Goal: Task Accomplishment & Management: Complete application form

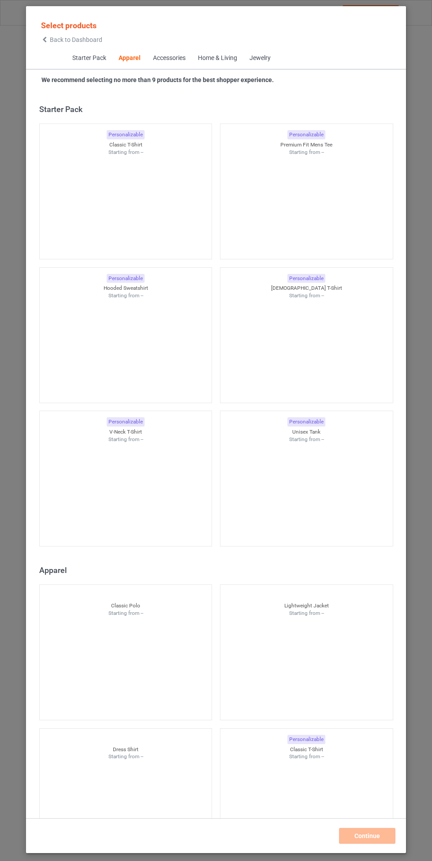
scroll to position [472, 0]
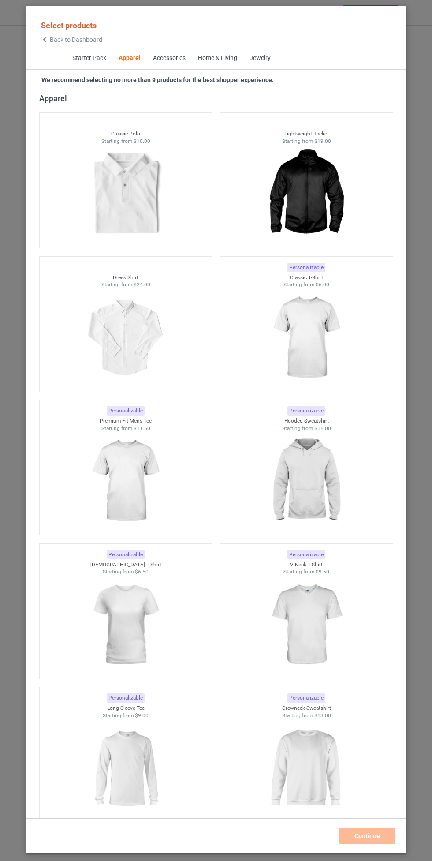
click at [345, 336] on img at bounding box center [306, 338] width 79 height 99
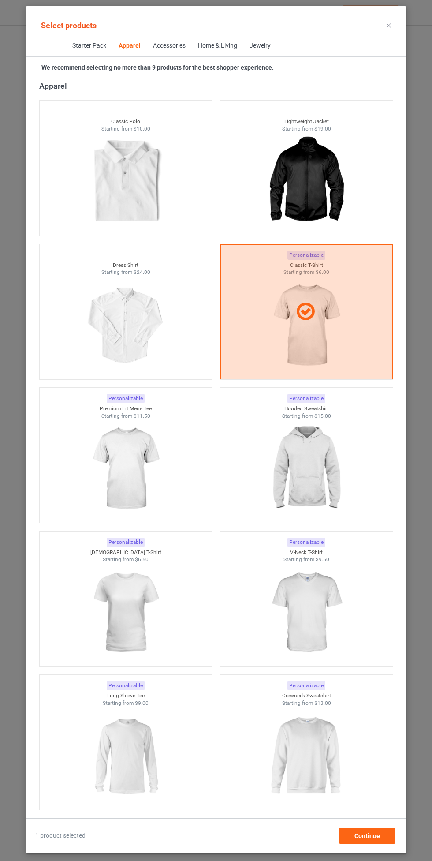
click at [344, 470] on img at bounding box center [306, 469] width 79 height 99
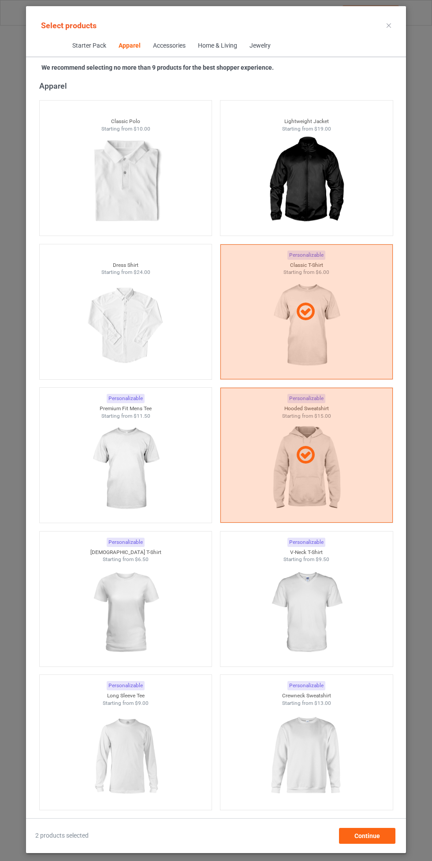
click at [164, 485] on img at bounding box center [125, 469] width 79 height 99
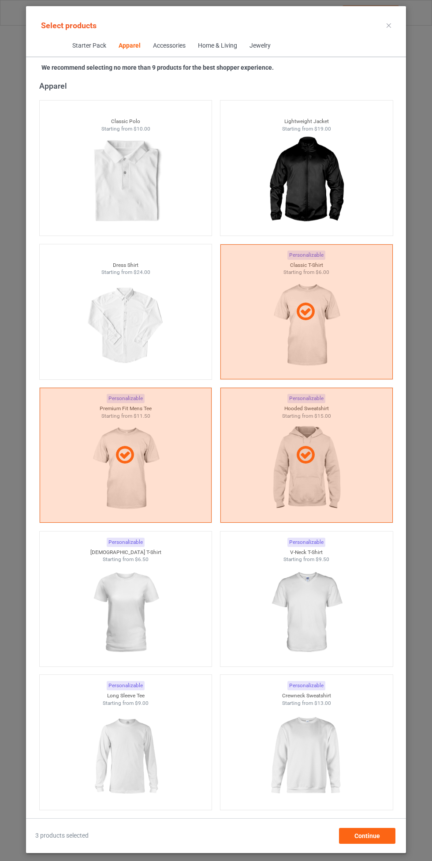
click at [326, 607] on img at bounding box center [306, 612] width 79 height 99
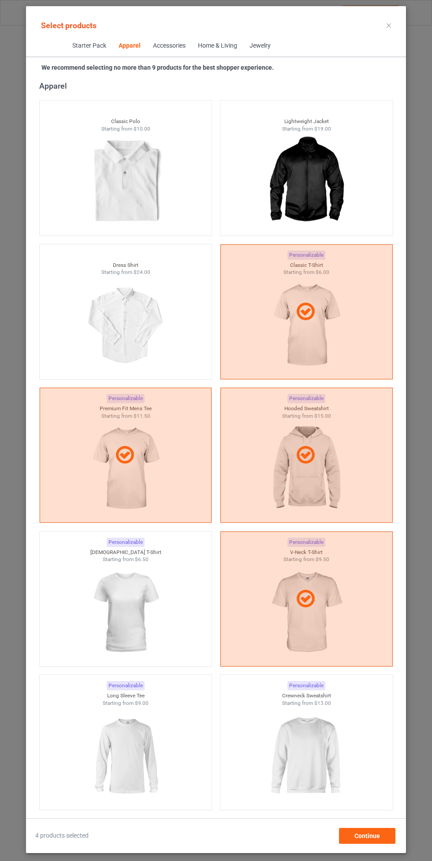
click at [142, 623] on img at bounding box center [125, 612] width 79 height 99
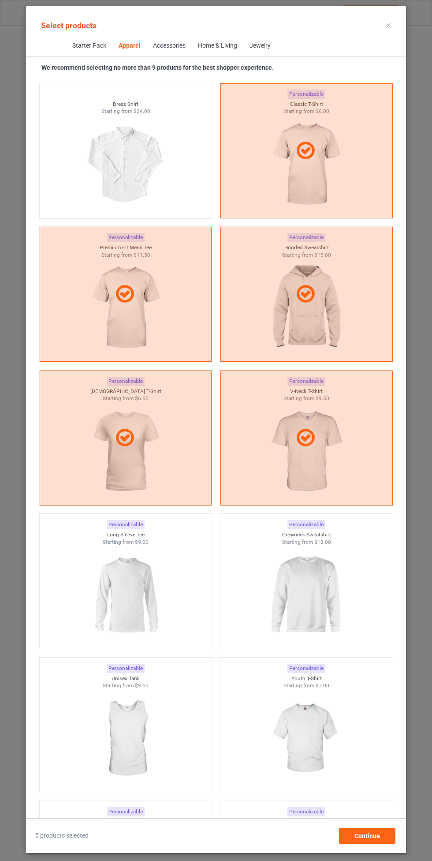
scroll to position [642, 0]
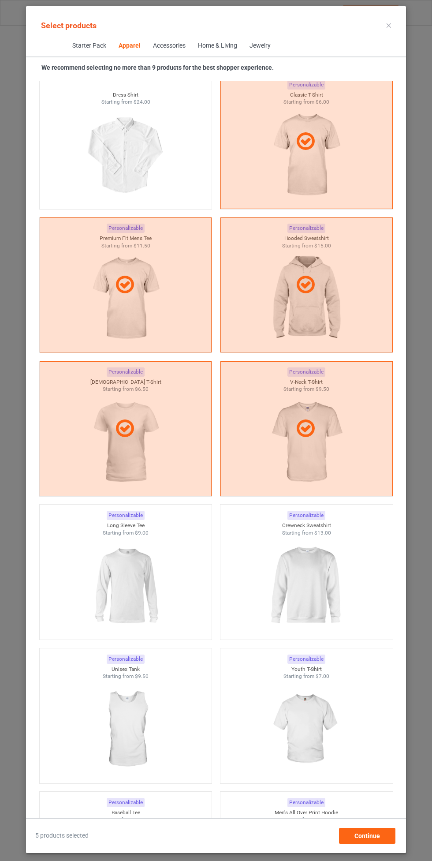
click at [310, 582] on img at bounding box center [306, 586] width 79 height 99
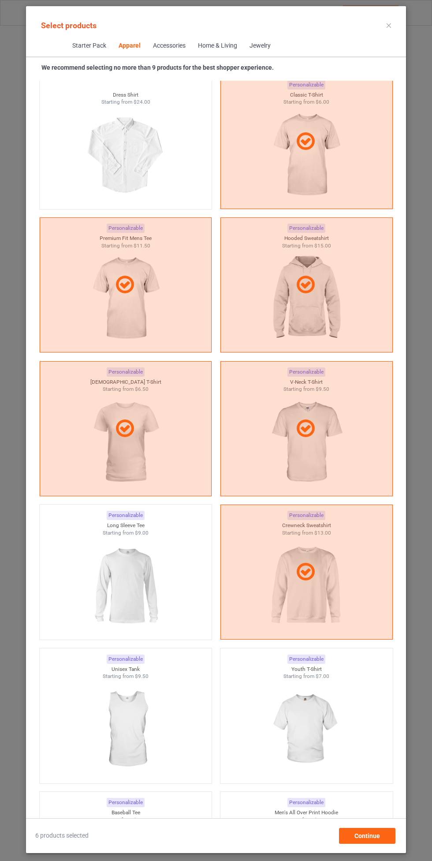
click at [140, 608] on img at bounding box center [125, 586] width 79 height 99
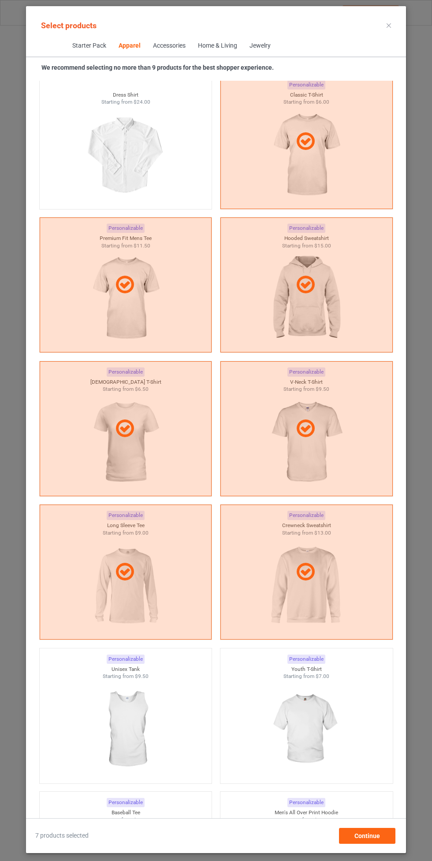
click at [314, 724] on img at bounding box center [306, 729] width 79 height 99
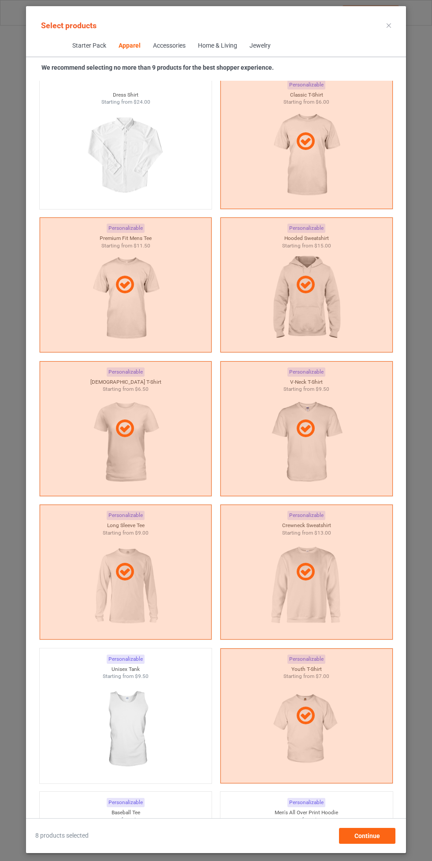
click at [144, 735] on img at bounding box center [125, 729] width 79 height 99
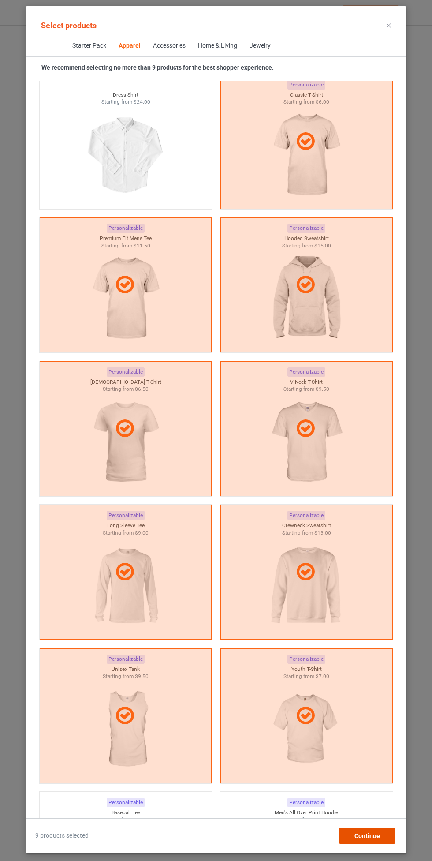
click at [364, 840] on div "Continue" at bounding box center [367, 836] width 56 height 16
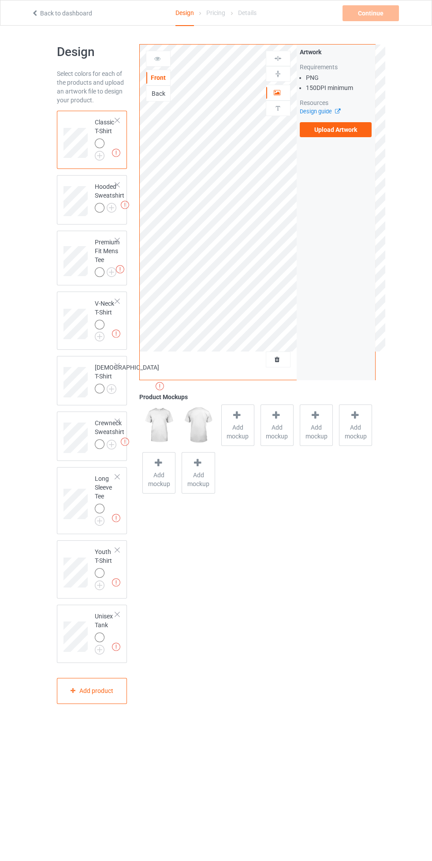
click at [0, 0] on img at bounding box center [0, 0] width 0 height 0
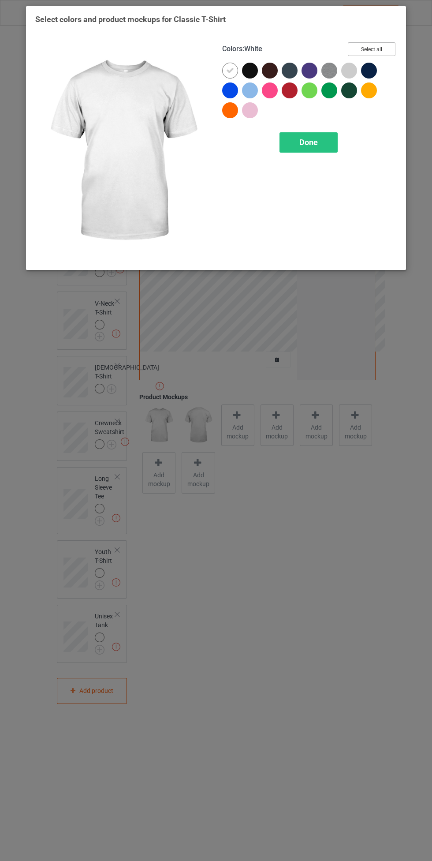
click at [386, 48] on button "Select all" at bounding box center [372, 49] width 48 height 14
click at [227, 67] on icon at bounding box center [230, 71] width 8 height 8
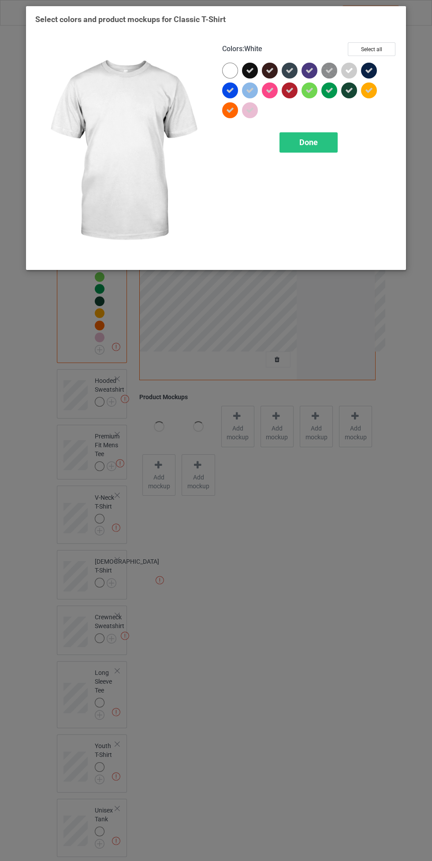
click at [309, 142] on span "Done" at bounding box center [309, 142] width 19 height 9
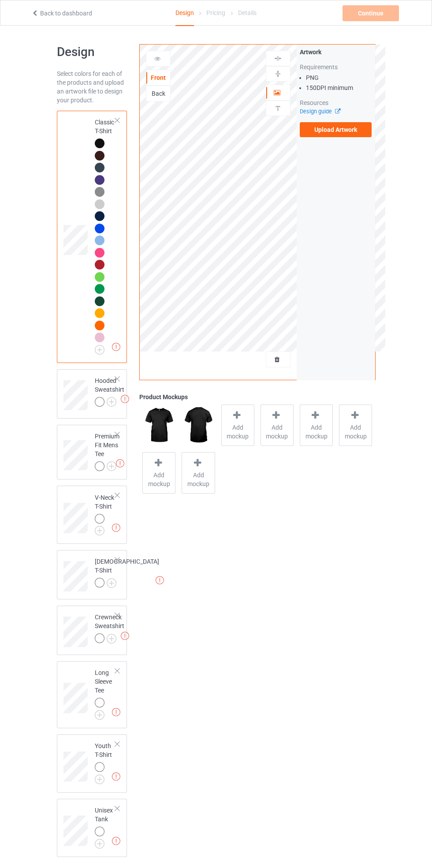
click at [0, 0] on img at bounding box center [0, 0] width 0 height 0
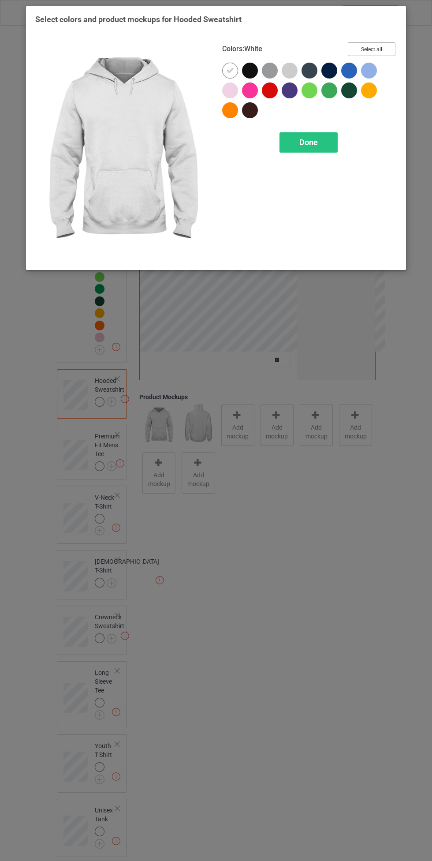
click at [392, 49] on button "Select all" at bounding box center [372, 49] width 48 height 14
click at [231, 67] on icon at bounding box center [230, 71] width 8 height 8
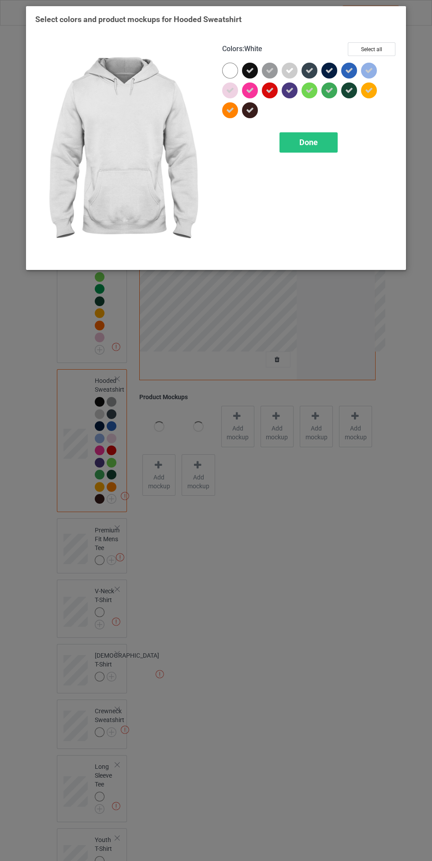
click at [313, 141] on span "Done" at bounding box center [309, 142] width 19 height 9
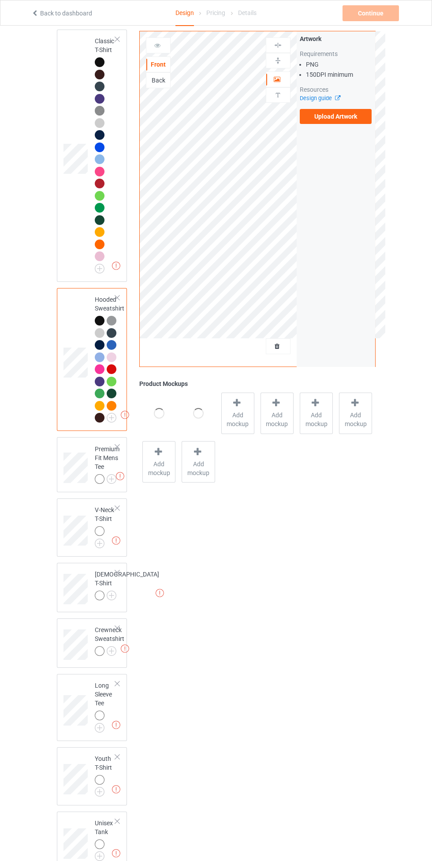
scroll to position [160, 0]
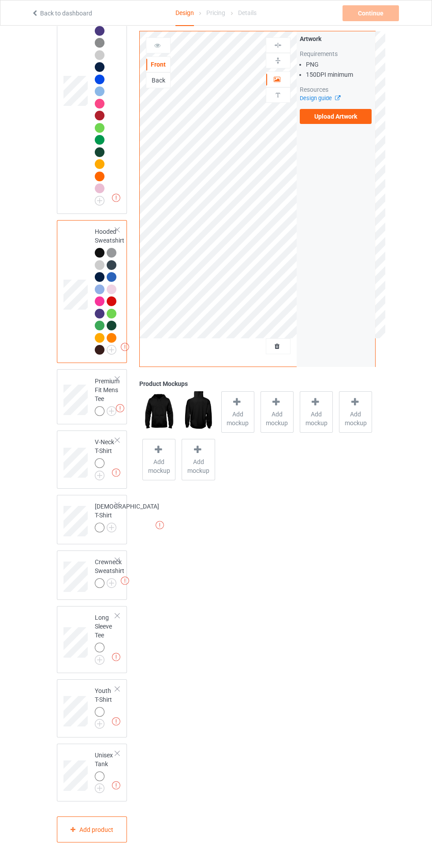
click at [0, 0] on img at bounding box center [0, 0] width 0 height 0
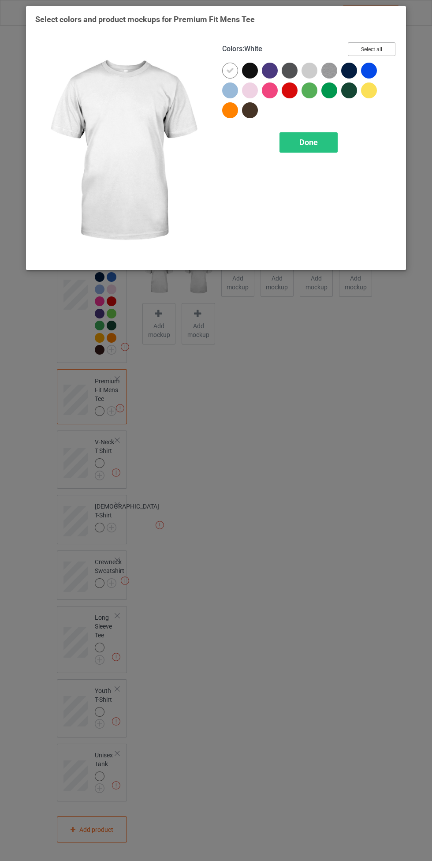
click at [384, 48] on button "Select all" at bounding box center [372, 49] width 48 height 14
click at [230, 70] on icon at bounding box center [230, 71] width 8 height 8
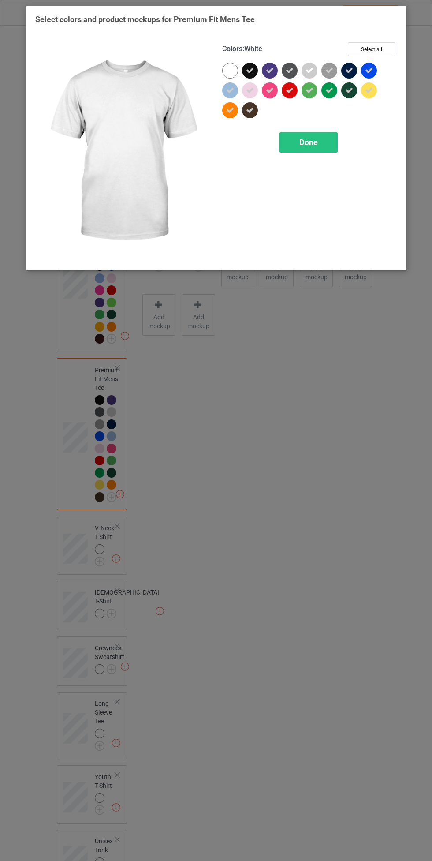
click at [309, 142] on span "Done" at bounding box center [309, 142] width 19 height 9
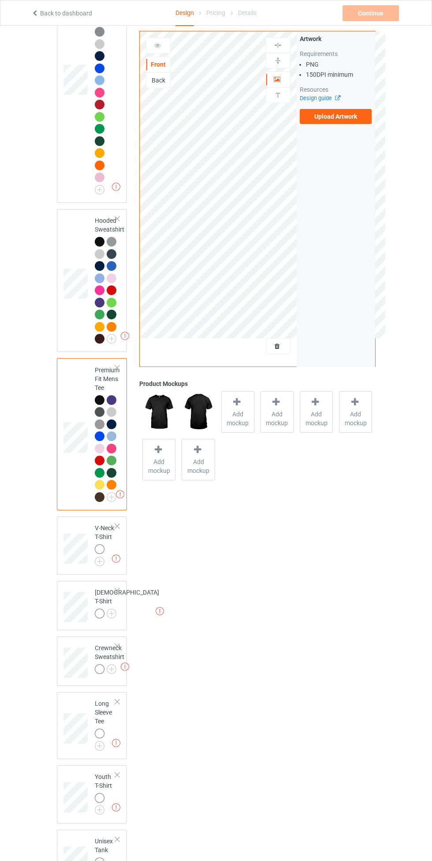
scroll to position [257, 0]
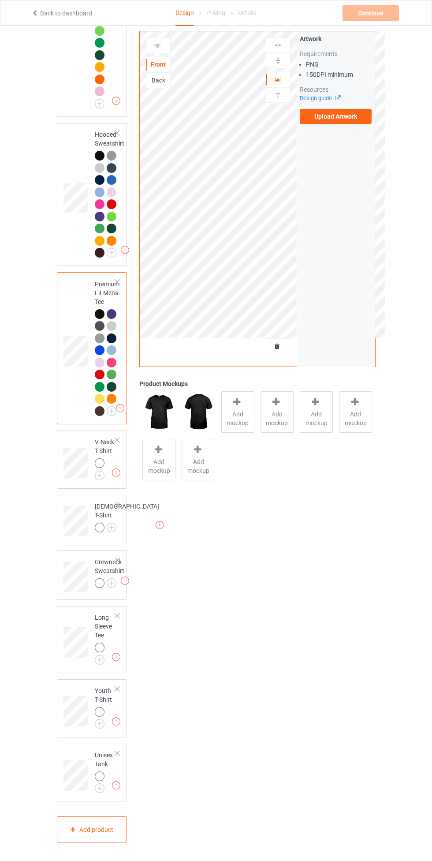
click at [0, 0] on img at bounding box center [0, 0] width 0 height 0
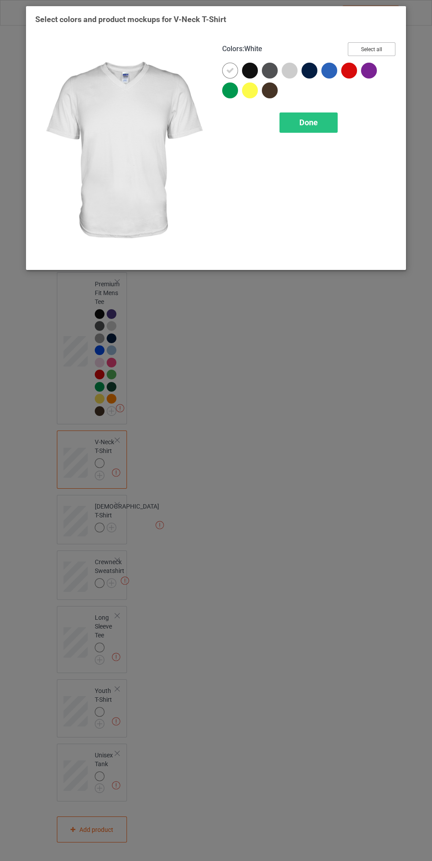
click at [387, 48] on button "Select all" at bounding box center [372, 49] width 48 height 14
click at [230, 69] on icon at bounding box center [230, 71] width 8 height 8
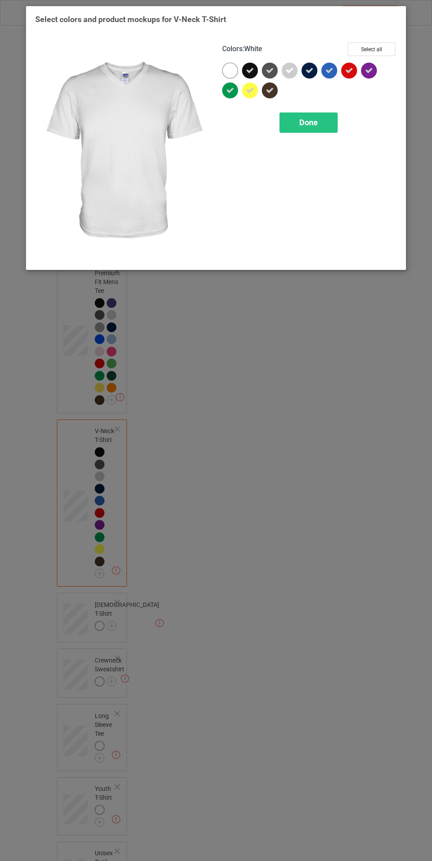
click at [314, 120] on span "Done" at bounding box center [309, 122] width 19 height 9
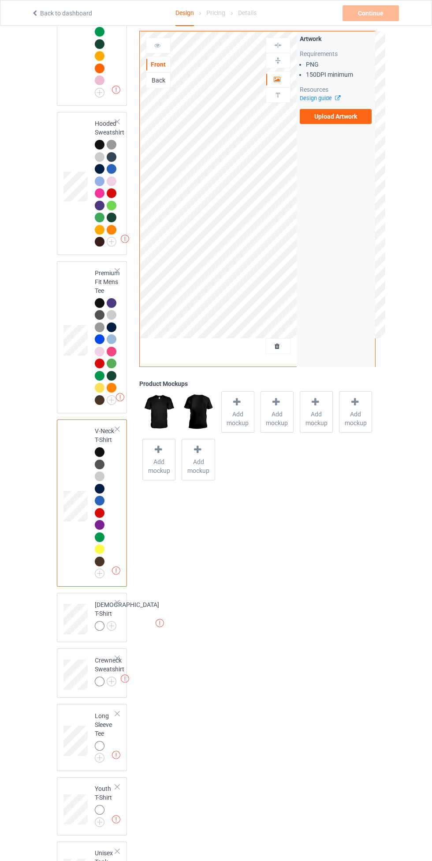
scroll to position [366, 0]
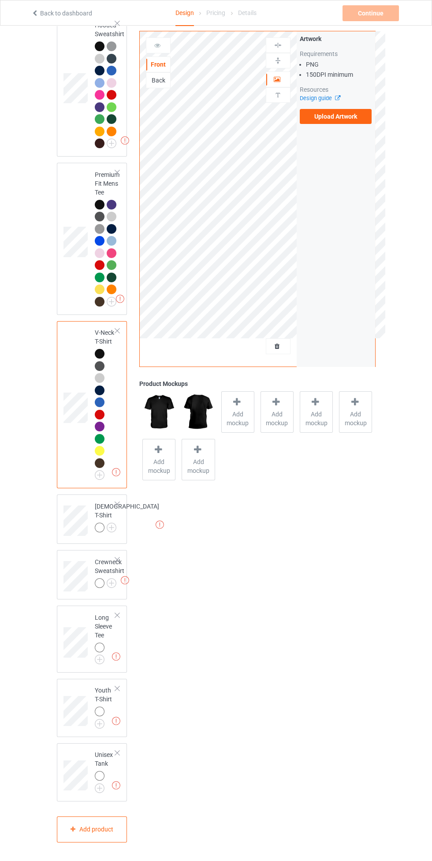
click at [0, 0] on img at bounding box center [0, 0] width 0 height 0
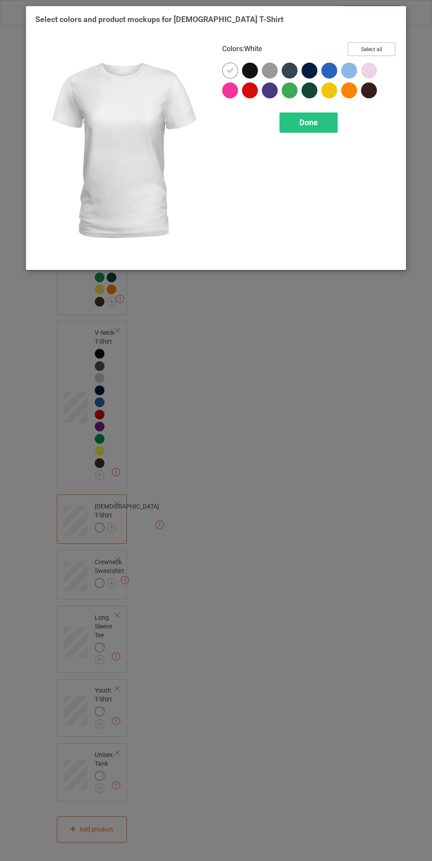
click at [388, 44] on button "Select all" at bounding box center [372, 49] width 48 height 14
click at [230, 70] on icon at bounding box center [230, 71] width 8 height 8
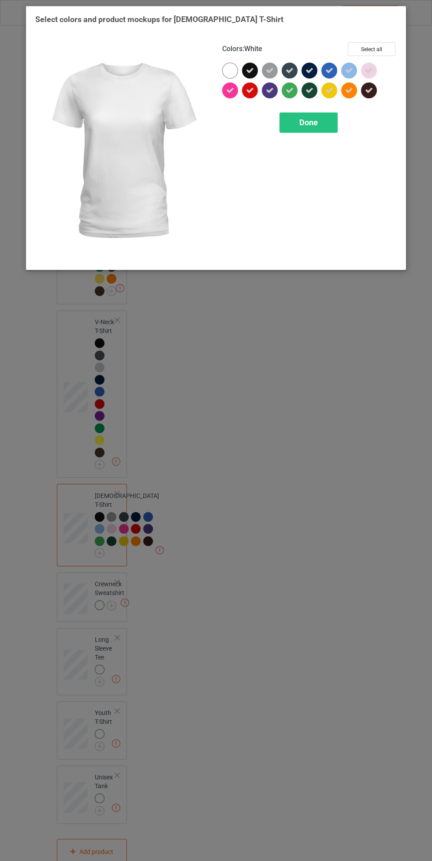
click at [319, 116] on div "Done" at bounding box center [309, 123] width 58 height 20
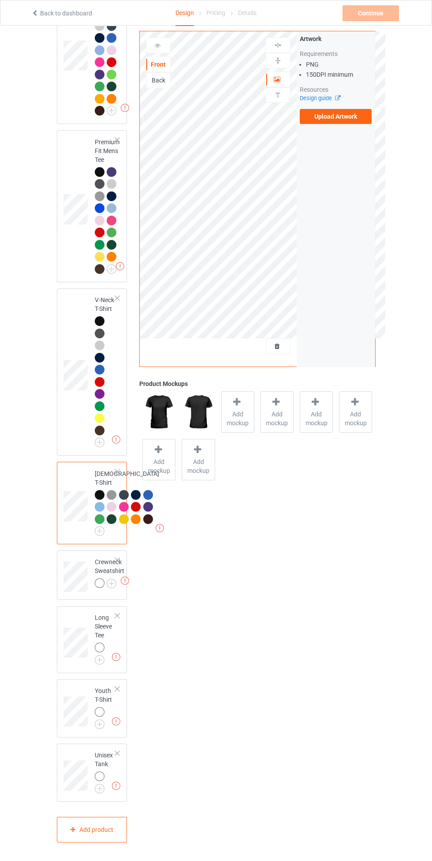
scroll to position [536, 0]
click at [124, 580] on img at bounding box center [125, 581] width 8 height 8
click at [0, 0] on img at bounding box center [0, 0] width 0 height 0
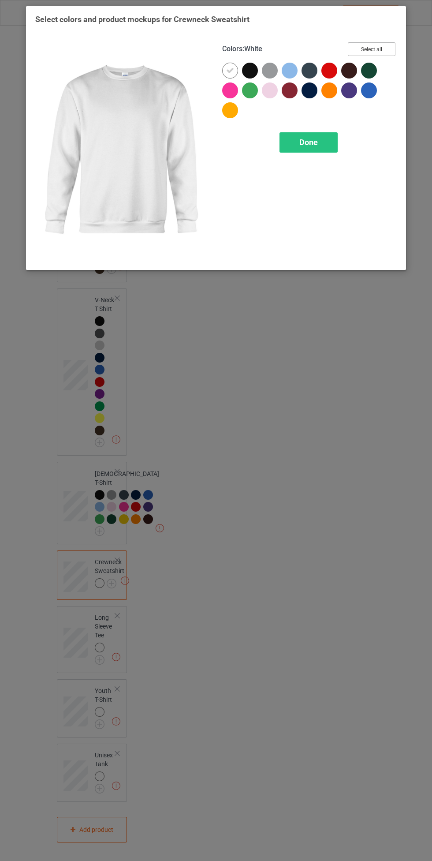
click at [385, 46] on button "Select all" at bounding box center [372, 49] width 48 height 14
click at [230, 70] on icon at bounding box center [230, 71] width 8 height 8
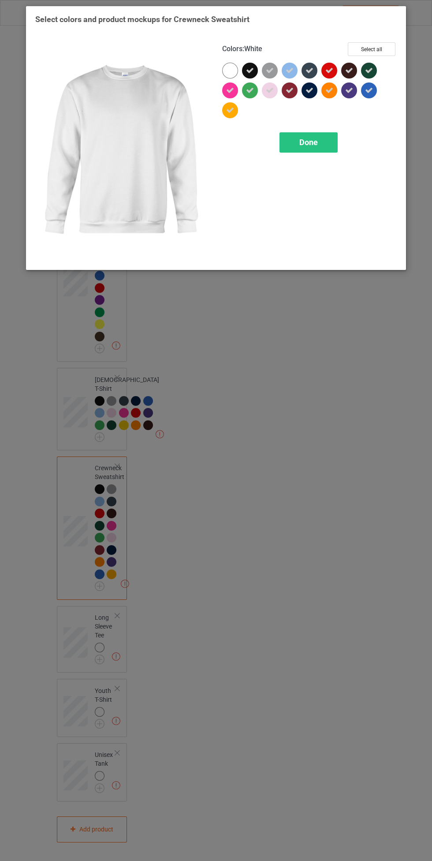
click at [308, 142] on span "Done" at bounding box center [309, 142] width 19 height 9
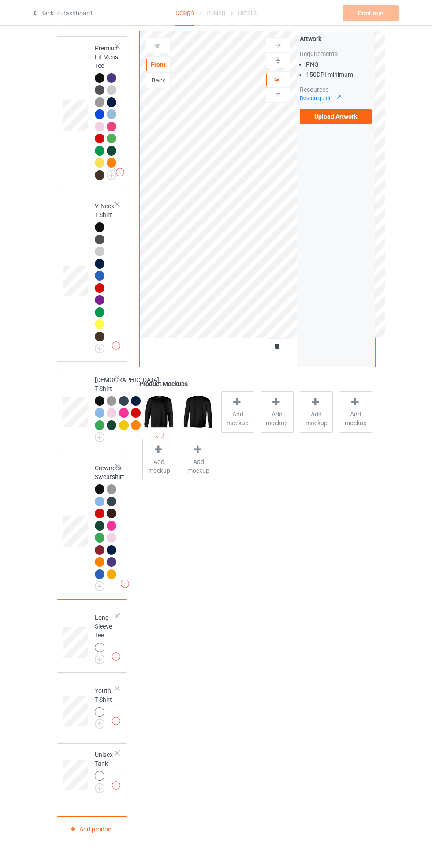
scroll to position [630, 0]
click at [0, 0] on img at bounding box center [0, 0] width 0 height 0
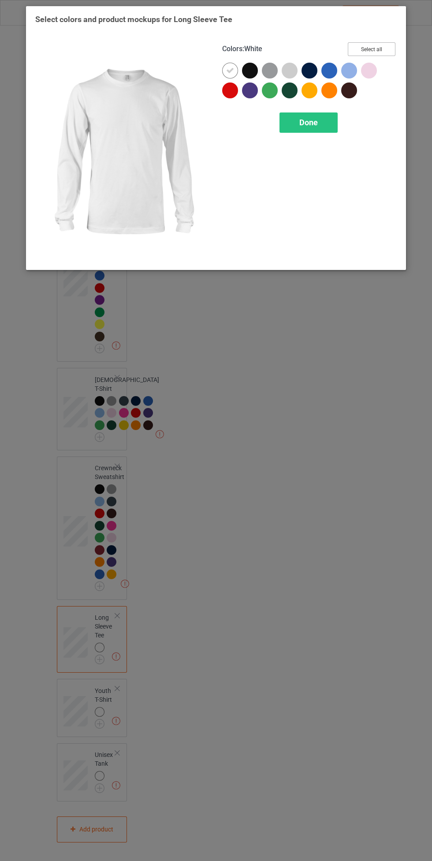
click at [388, 45] on button "Select all" at bounding box center [372, 49] width 48 height 14
click at [230, 70] on icon at bounding box center [230, 71] width 8 height 8
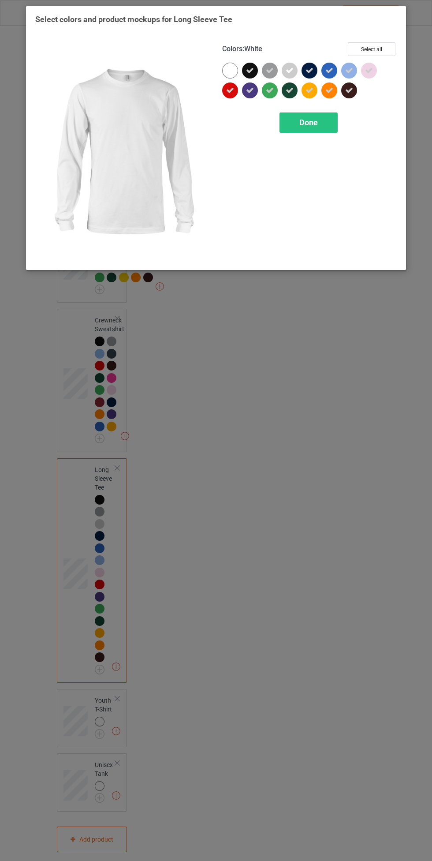
click at [305, 124] on span "Done" at bounding box center [309, 122] width 19 height 9
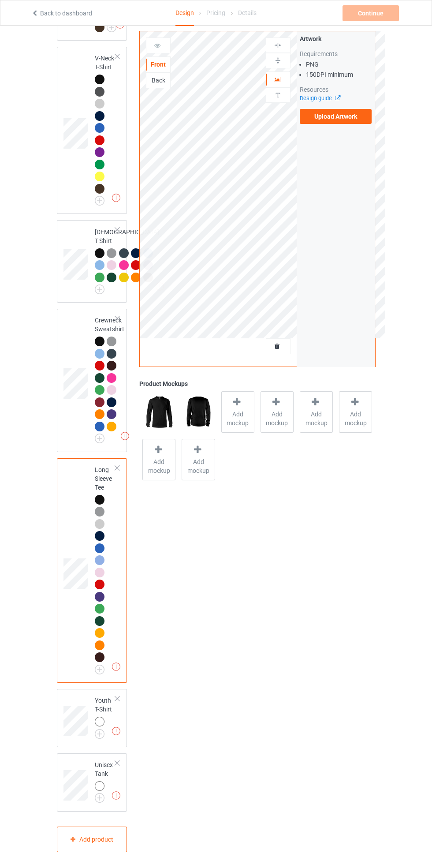
scroll to position [788, 0]
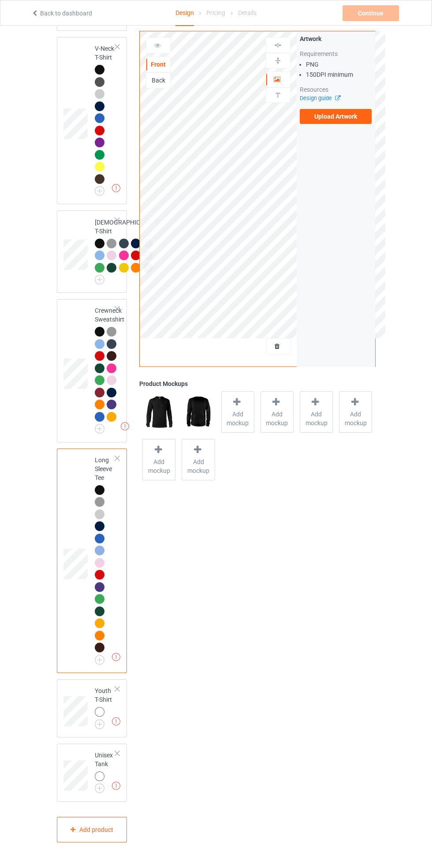
click at [0, 0] on img at bounding box center [0, 0] width 0 height 0
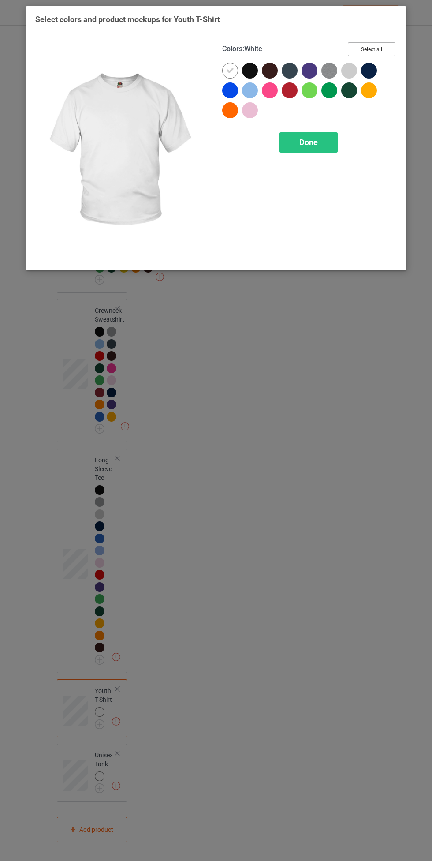
click at [376, 43] on button "Select all" at bounding box center [372, 49] width 48 height 14
click at [230, 70] on icon at bounding box center [230, 71] width 8 height 8
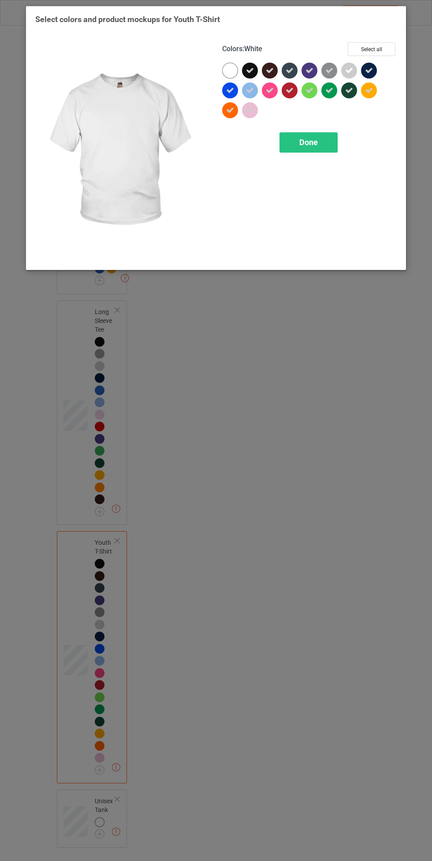
click at [297, 135] on div "Done" at bounding box center [309, 142] width 58 height 20
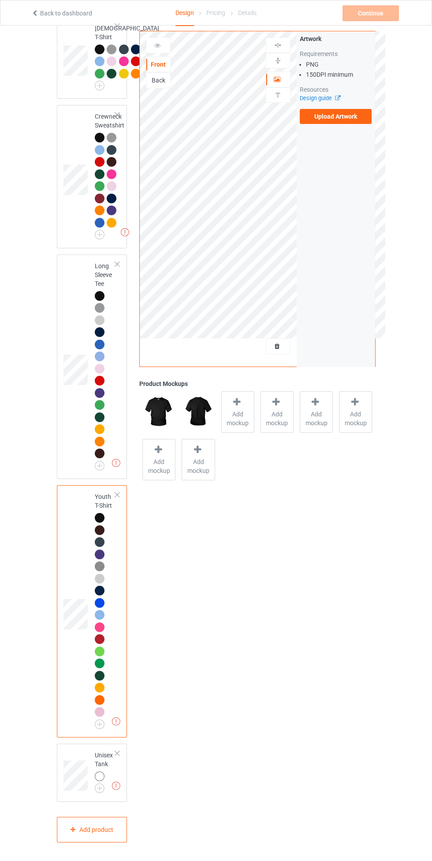
scroll to position [982, 0]
click at [0, 0] on img at bounding box center [0, 0] width 0 height 0
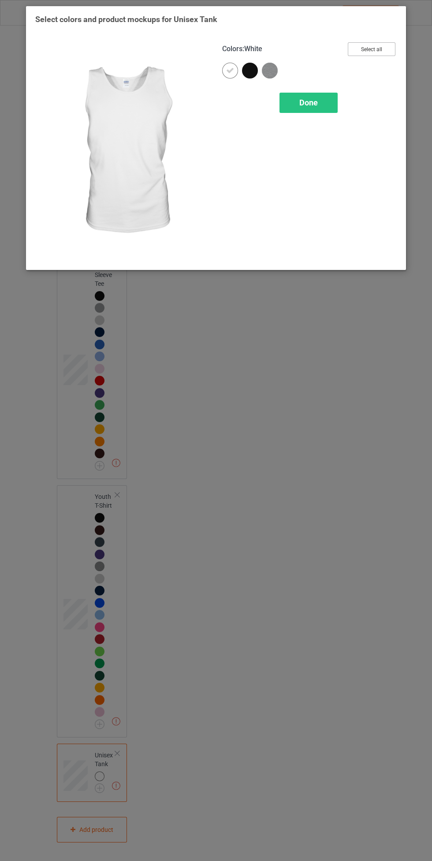
click at [387, 46] on button "Select all" at bounding box center [372, 49] width 48 height 14
click at [232, 68] on icon at bounding box center [230, 71] width 8 height 8
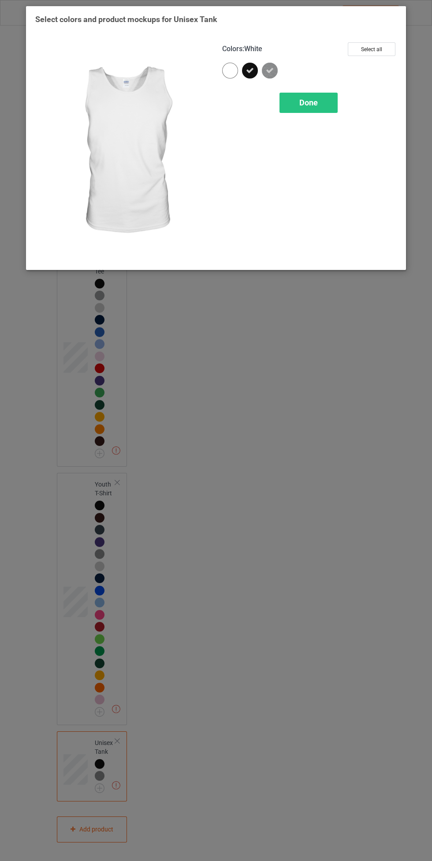
click at [302, 111] on div "Done" at bounding box center [309, 103] width 58 height 20
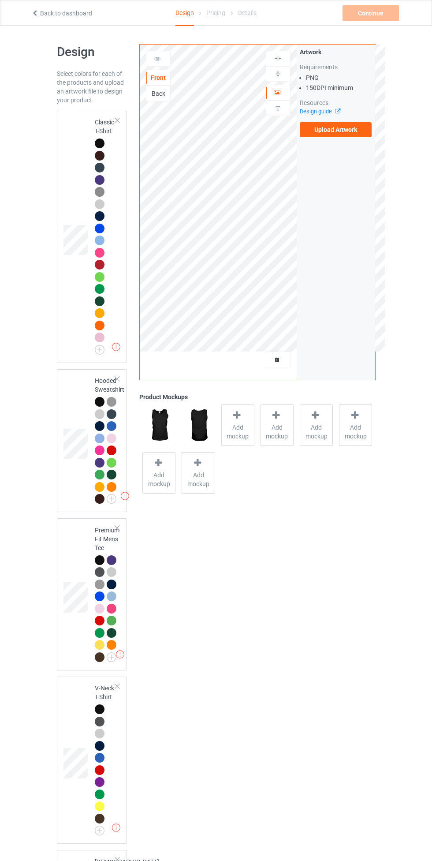
click at [98, 143] on div at bounding box center [100, 144] width 10 height 10
click at [357, 130] on label "Upload Artwork" at bounding box center [336, 129] width 72 height 15
click at [0, 0] on input "Upload Artwork" at bounding box center [0, 0] width 0 height 0
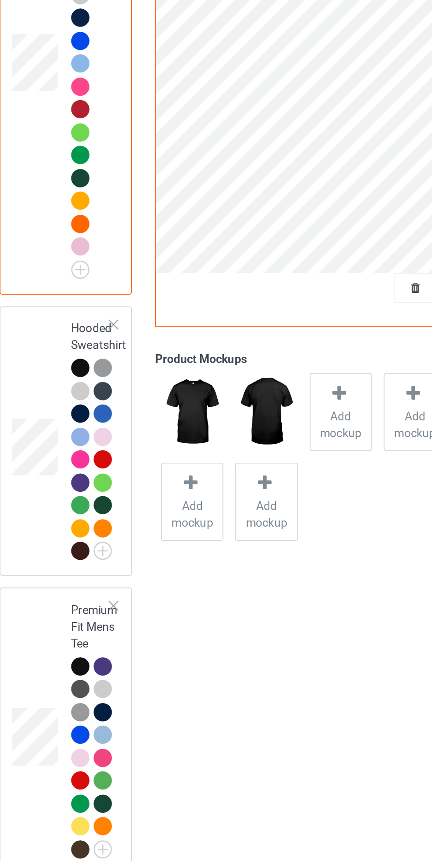
scroll to position [12, 0]
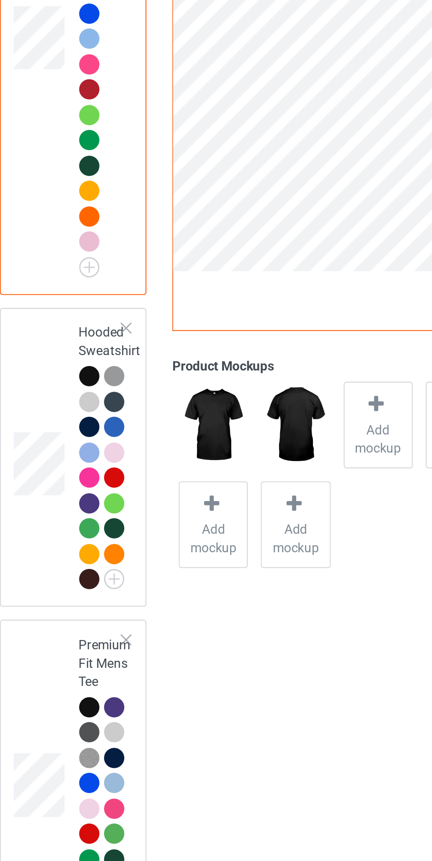
click at [105, 387] on div at bounding box center [101, 391] width 12 height 12
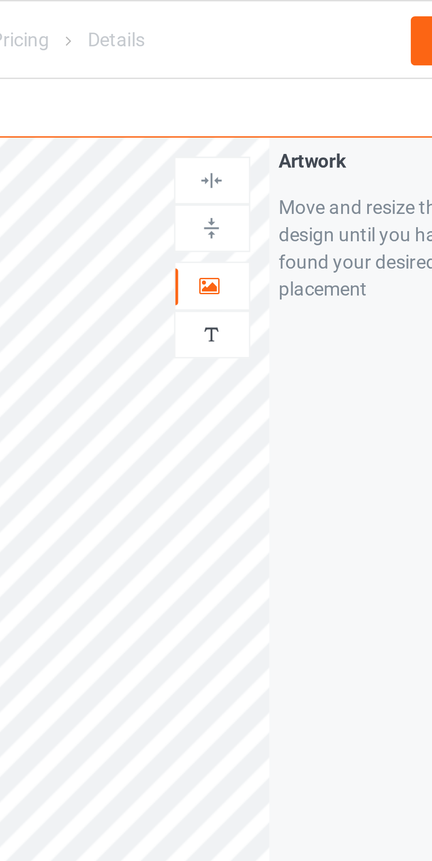
click at [282, 91] on div at bounding box center [279, 92] width 24 height 9
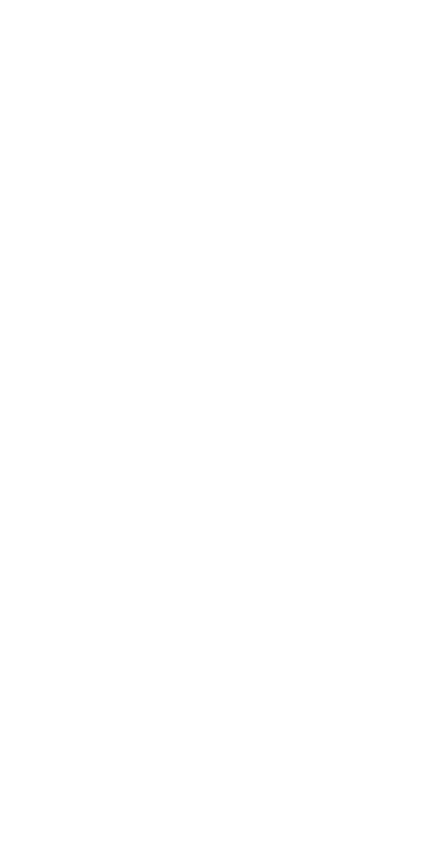
click at [419, 270] on body at bounding box center [216, 430] width 432 height 861
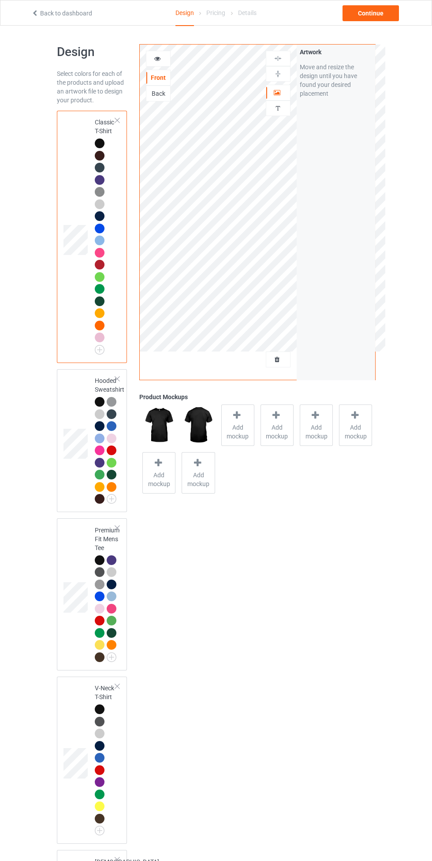
click at [105, 400] on div at bounding box center [101, 403] width 12 height 12
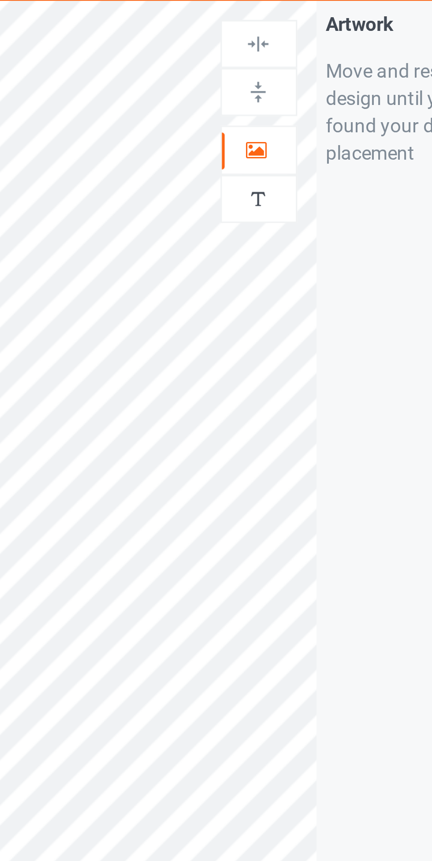
scroll to position [5, 0]
click at [278, 85] on icon at bounding box center [278, 86] width 8 height 6
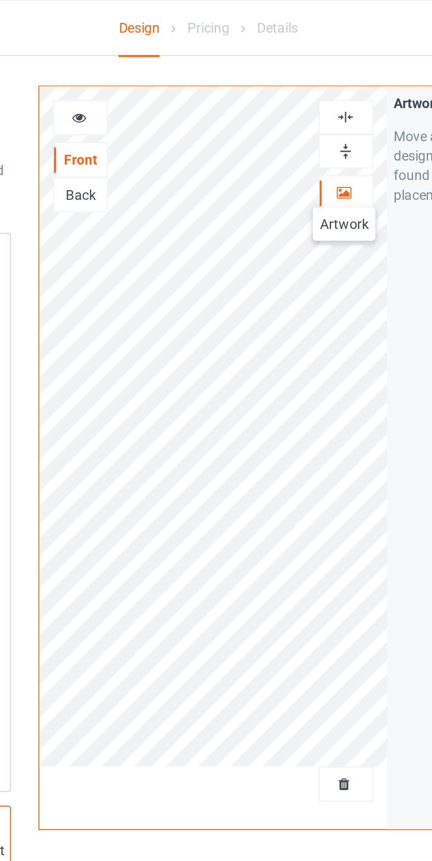
scroll to position [4, 0]
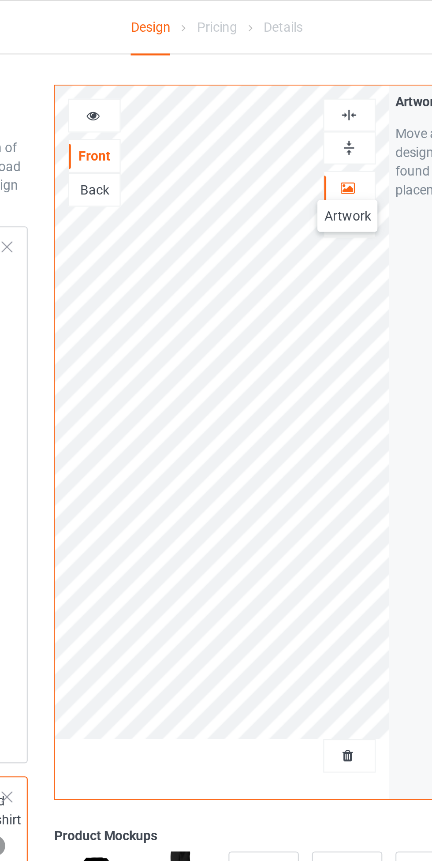
click at [282, 51] on img at bounding box center [278, 54] width 8 height 8
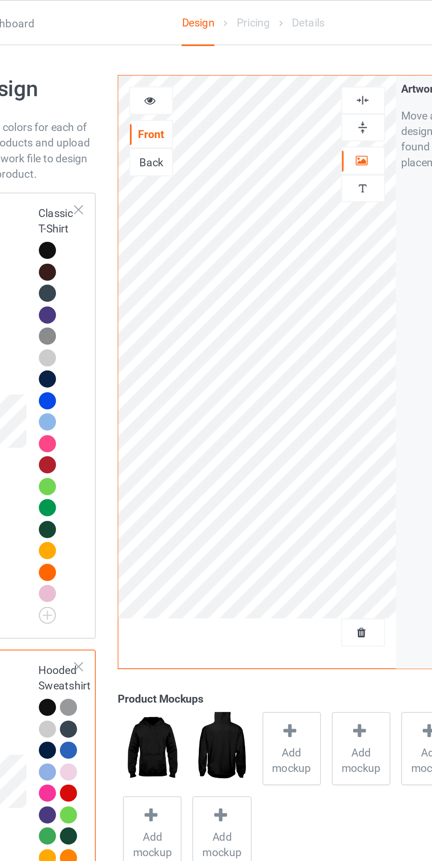
scroll to position [0, 0]
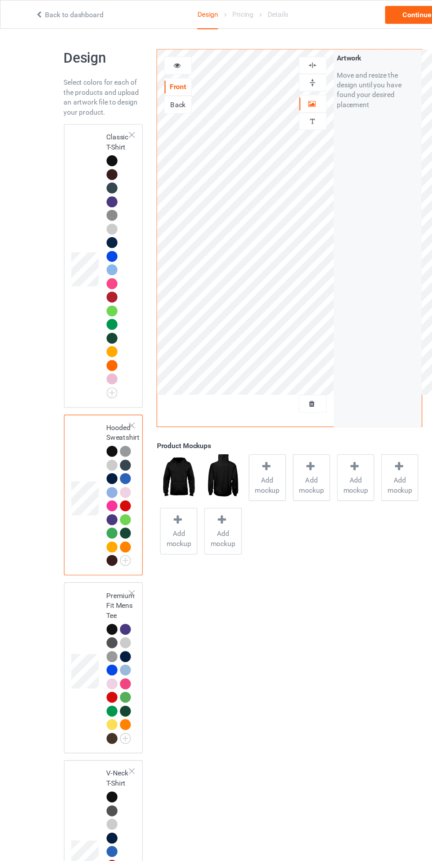
click at [106, 140] on div at bounding box center [101, 144] width 12 height 12
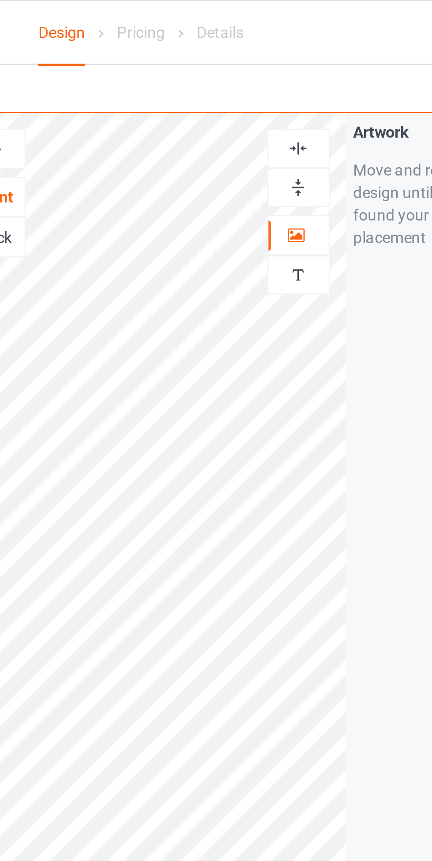
click at [284, 72] on div at bounding box center [279, 74] width 24 height 8
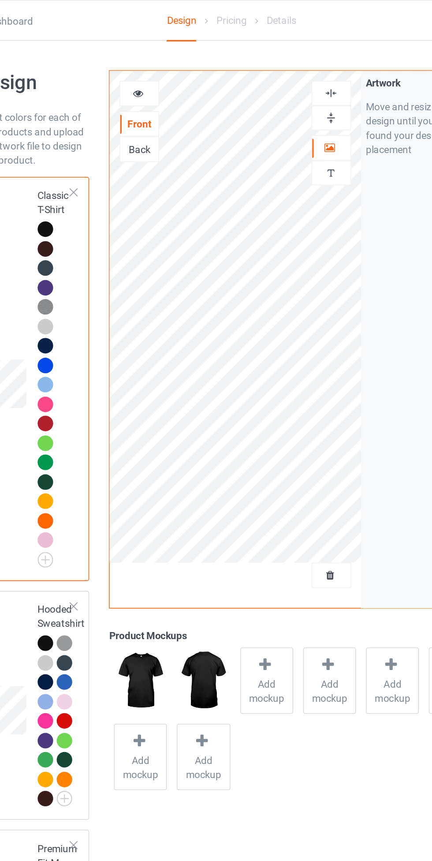
click at [99, 404] on div at bounding box center [100, 402] width 10 height 10
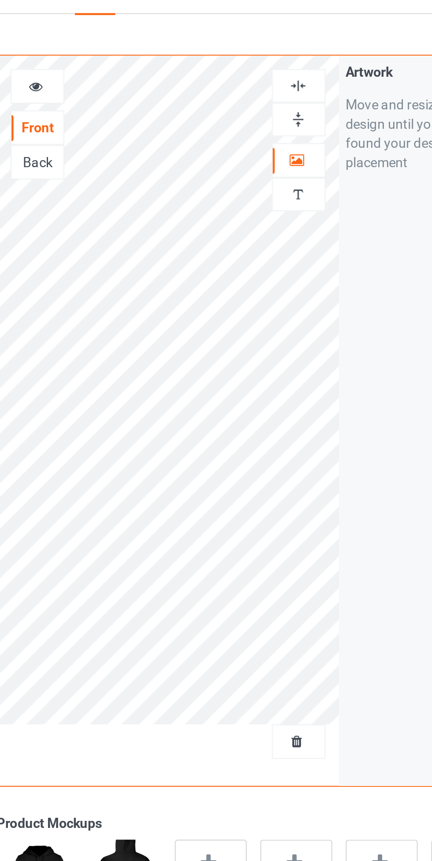
click at [277, 57] on img at bounding box center [278, 58] width 8 height 8
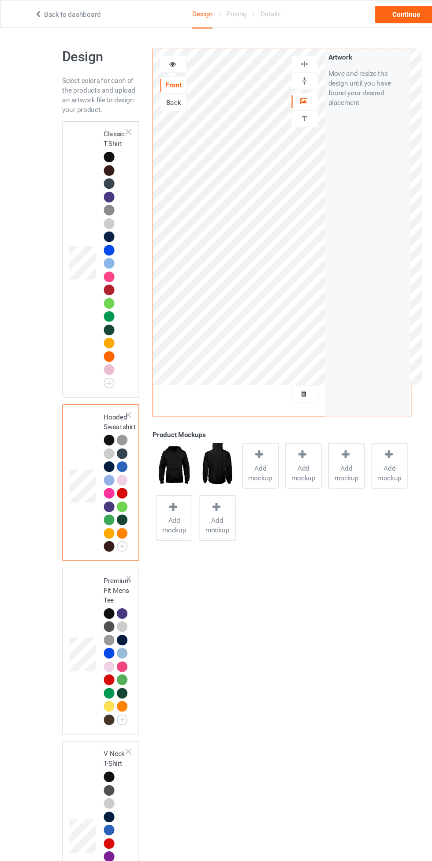
click at [102, 143] on div at bounding box center [100, 144] width 10 height 10
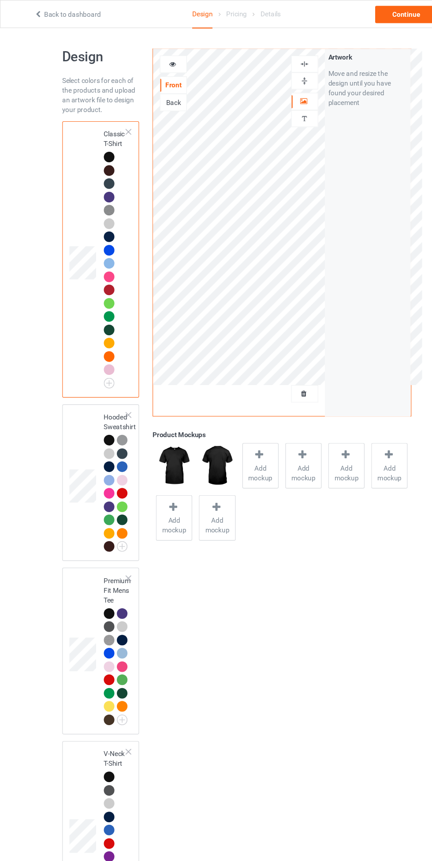
click at [239, 427] on span "Add mockup" at bounding box center [238, 432] width 32 height 18
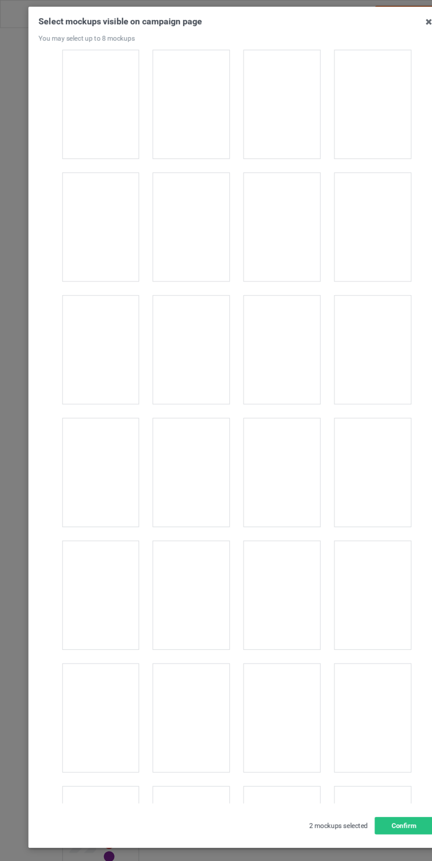
scroll to position [488, 0]
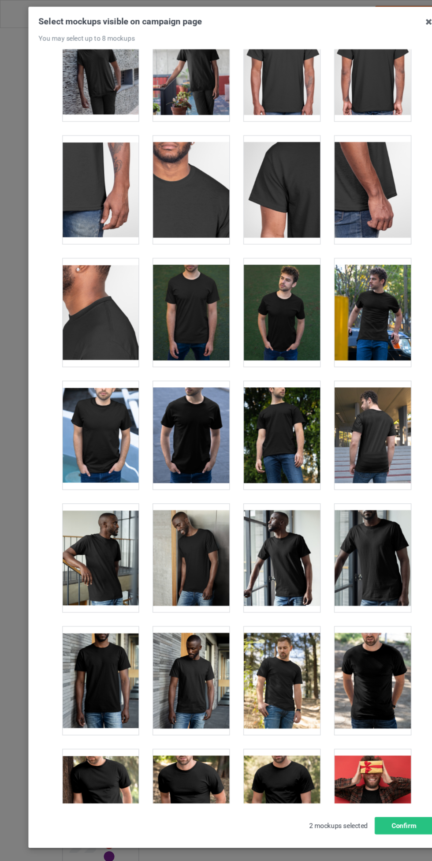
click at [184, 402] on div at bounding box center [175, 397] width 70 height 99
click at [90, 395] on div at bounding box center [92, 397] width 70 height 99
click at [190, 293] on div at bounding box center [175, 285] width 70 height 99
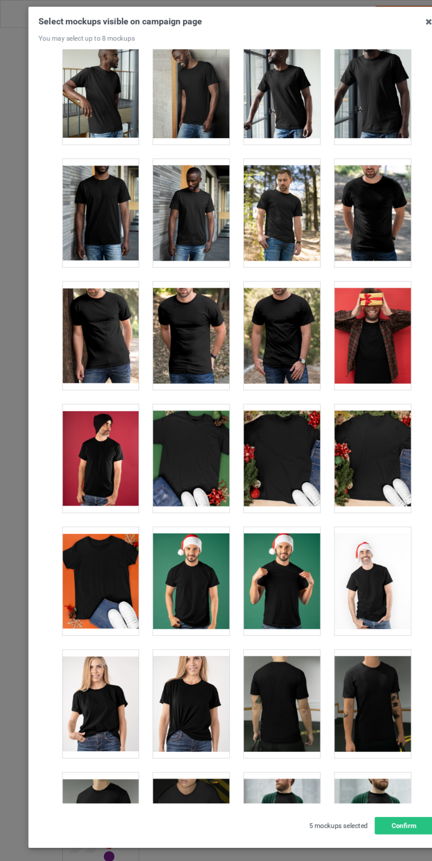
scroll to position [918, 0]
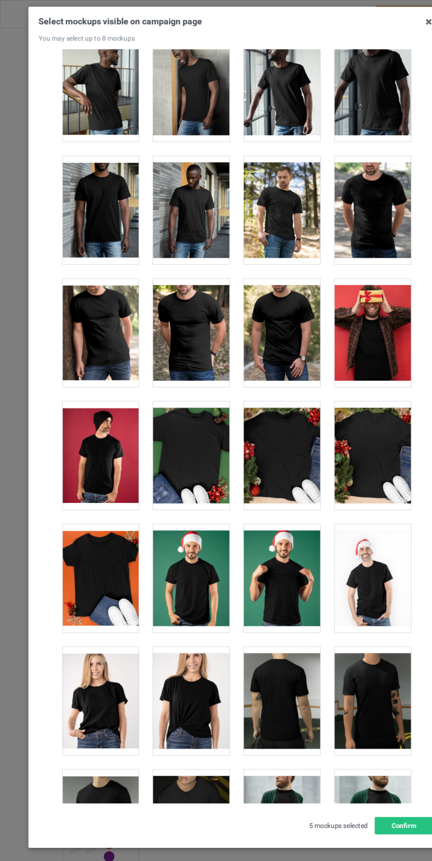
click at [367, 192] on div at bounding box center [341, 192] width 70 height 99
click at [365, 751] on button "Confirm" at bounding box center [368, 754] width 53 height 16
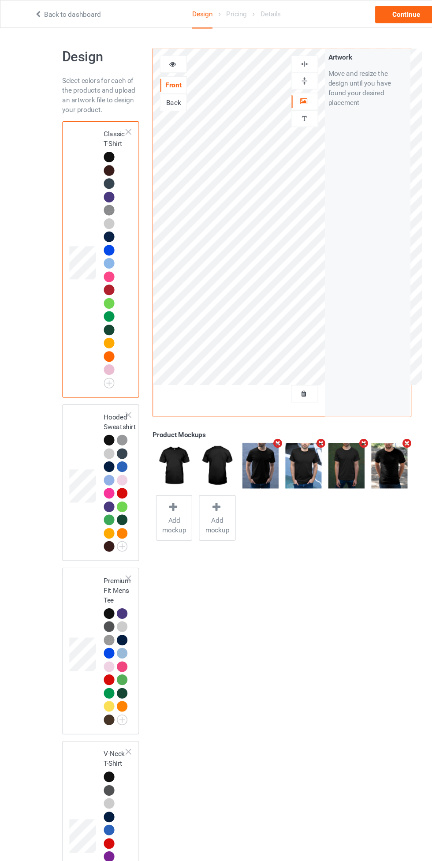
click at [152, 60] on div at bounding box center [158, 58] width 24 height 9
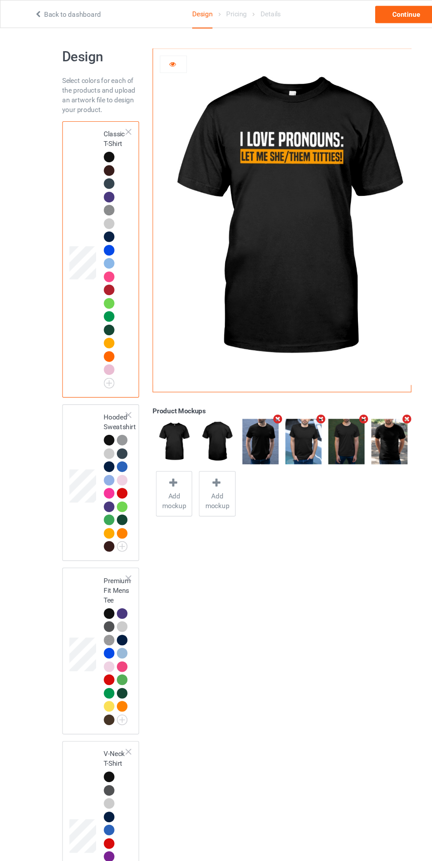
click at [158, 57] on icon at bounding box center [158, 57] width 8 height 6
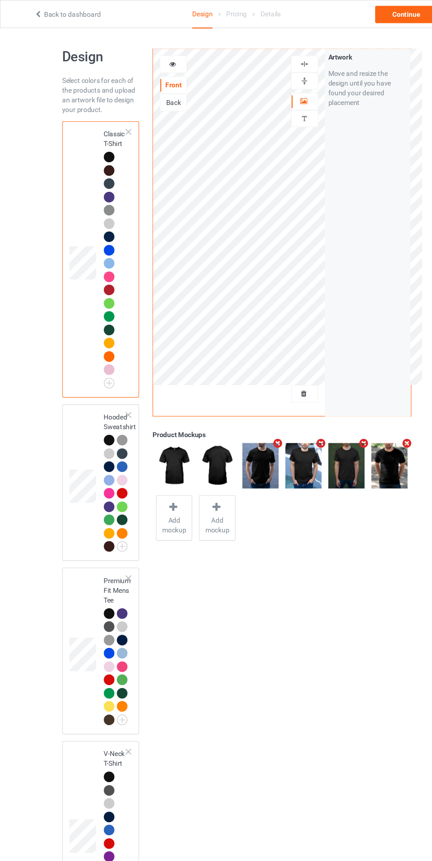
click at [279, 59] on img at bounding box center [278, 58] width 8 height 8
click at [371, 16] on div "Continue" at bounding box center [371, 13] width 56 height 16
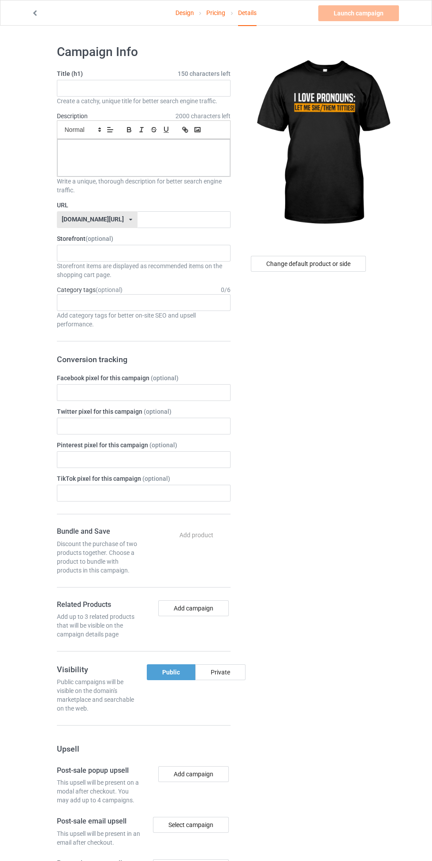
click at [217, 15] on link "Pricing" at bounding box center [216, 12] width 19 height 25
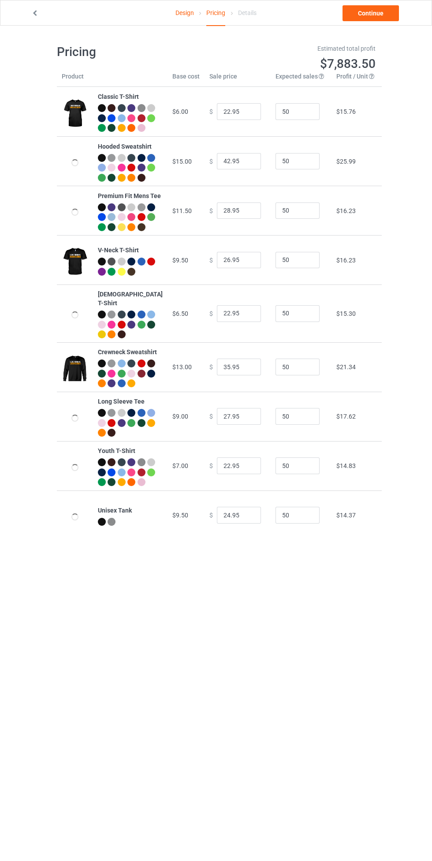
click at [179, 23] on link "Design" at bounding box center [185, 12] width 19 height 25
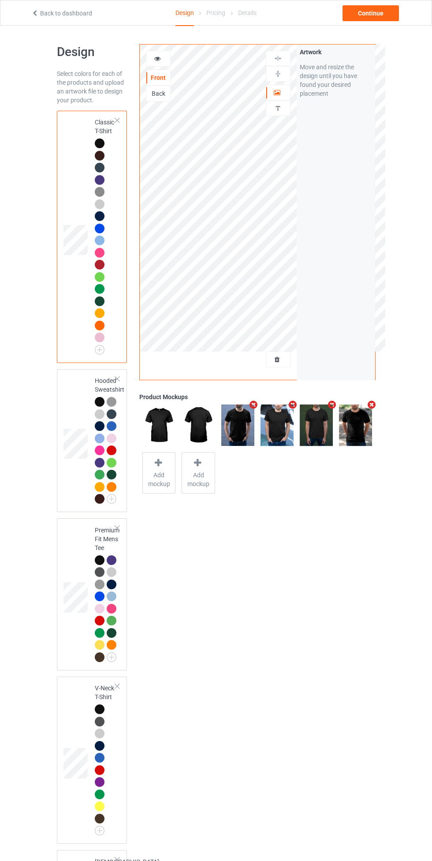
click at [117, 120] on div at bounding box center [117, 120] width 6 height 6
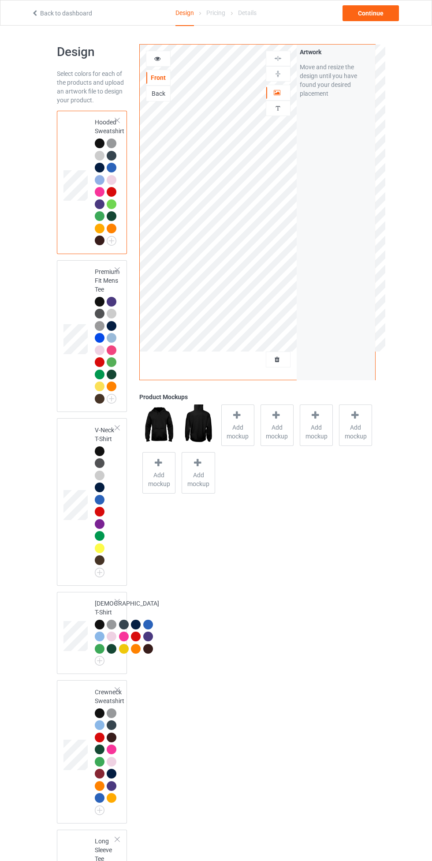
click at [117, 120] on div at bounding box center [117, 120] width 6 height 6
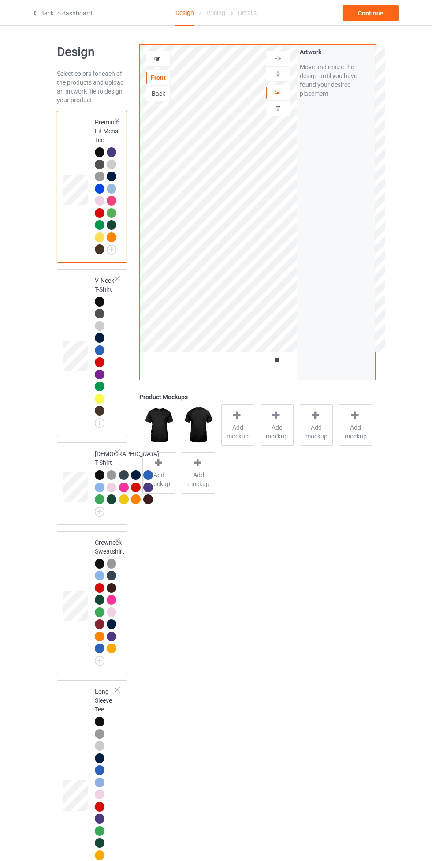
click at [116, 120] on div at bounding box center [117, 120] width 6 height 6
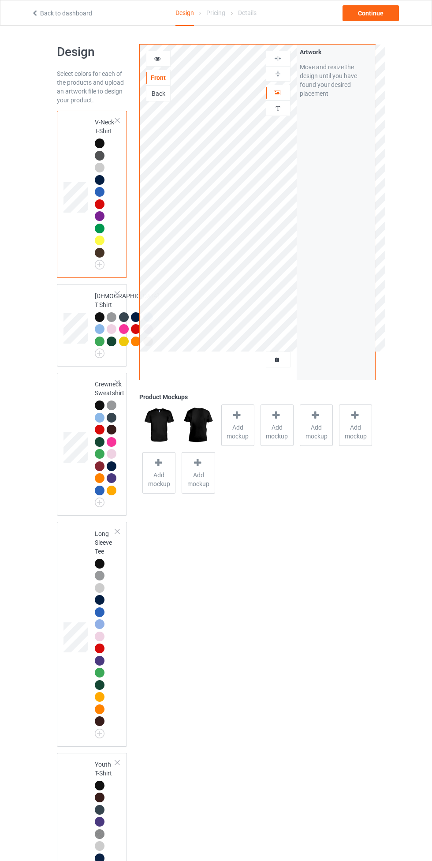
click at [116, 120] on div at bounding box center [117, 120] width 6 height 6
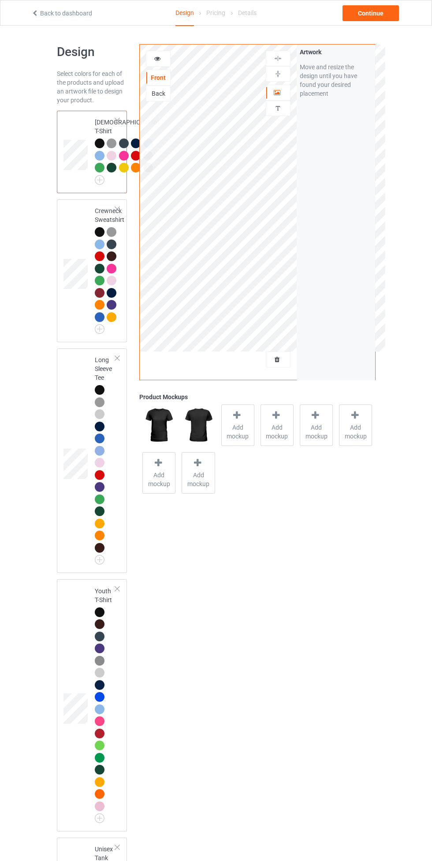
click at [117, 120] on div at bounding box center [117, 120] width 6 height 6
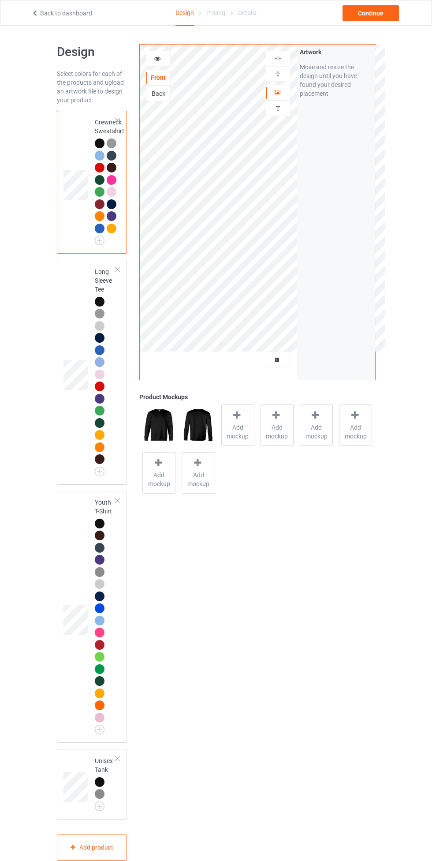
click at [117, 120] on div at bounding box center [117, 120] width 6 height 6
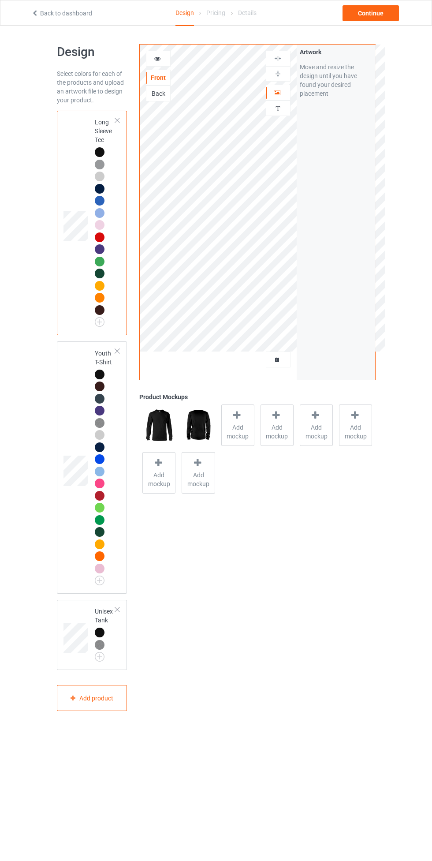
click at [117, 120] on div at bounding box center [117, 120] width 6 height 6
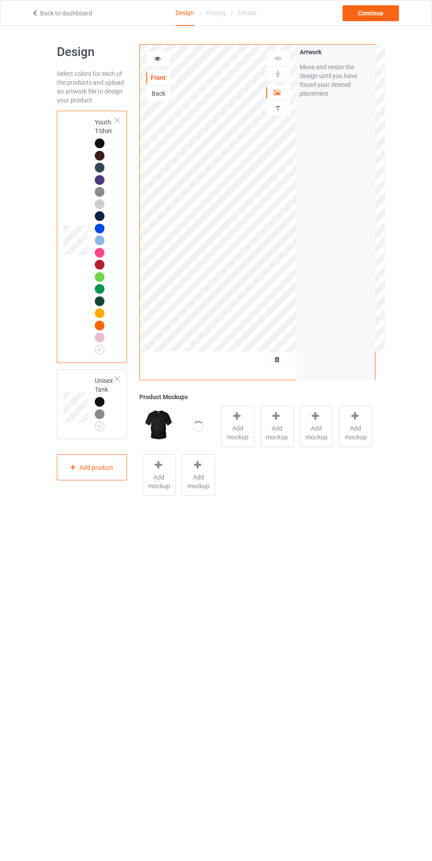
click at [117, 120] on div at bounding box center [117, 120] width 6 height 6
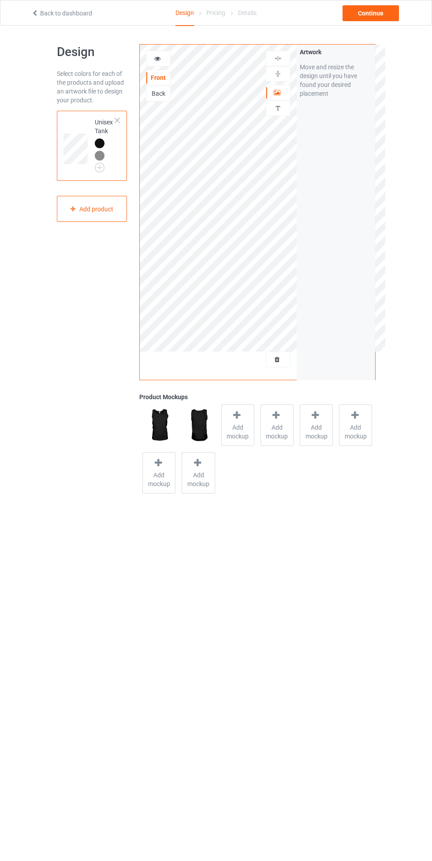
click at [117, 120] on div at bounding box center [117, 120] width 6 height 6
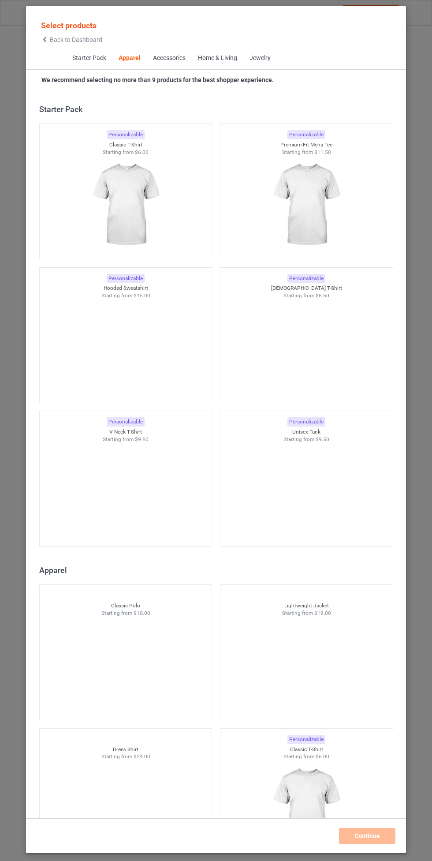
scroll to position [472, 0]
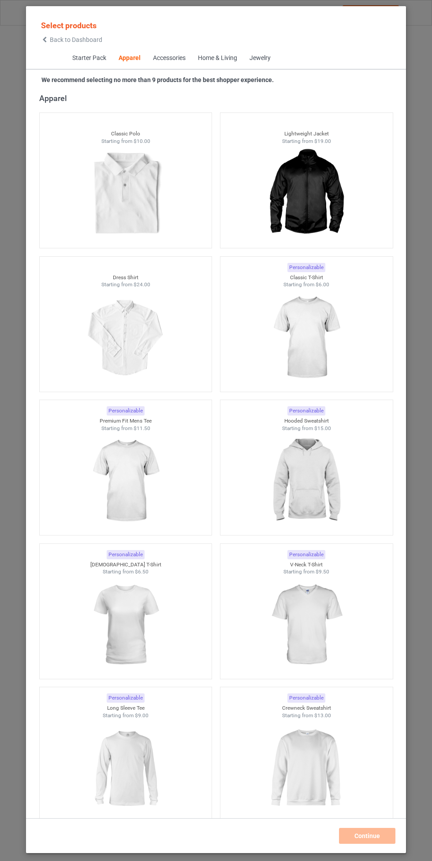
click at [48, 40] on icon at bounding box center [45, 40] width 8 height 6
